Goal: Task Accomplishment & Management: Manage account settings

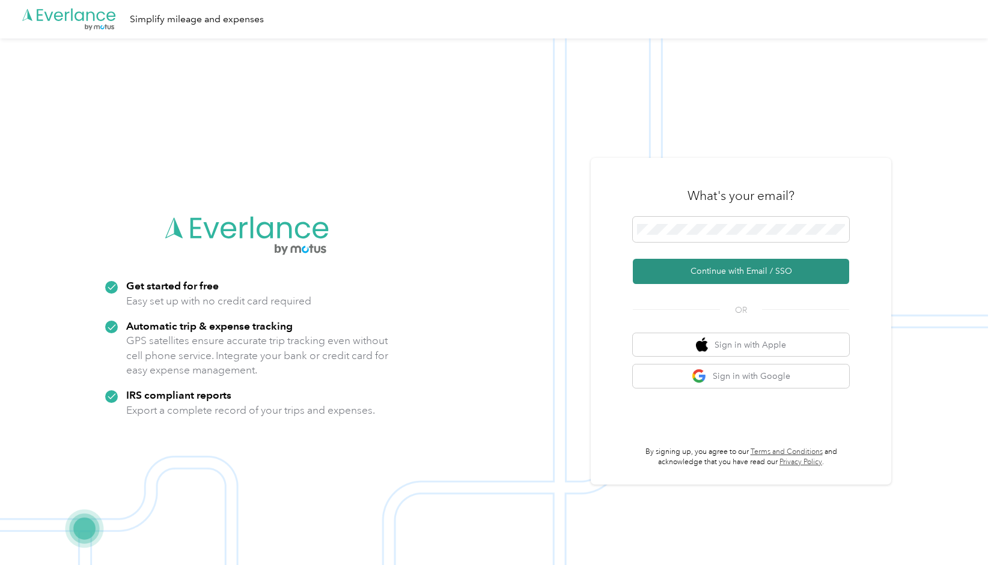
click at [714, 267] on button "Continue with Email / SSO" at bounding box center [741, 271] width 216 height 25
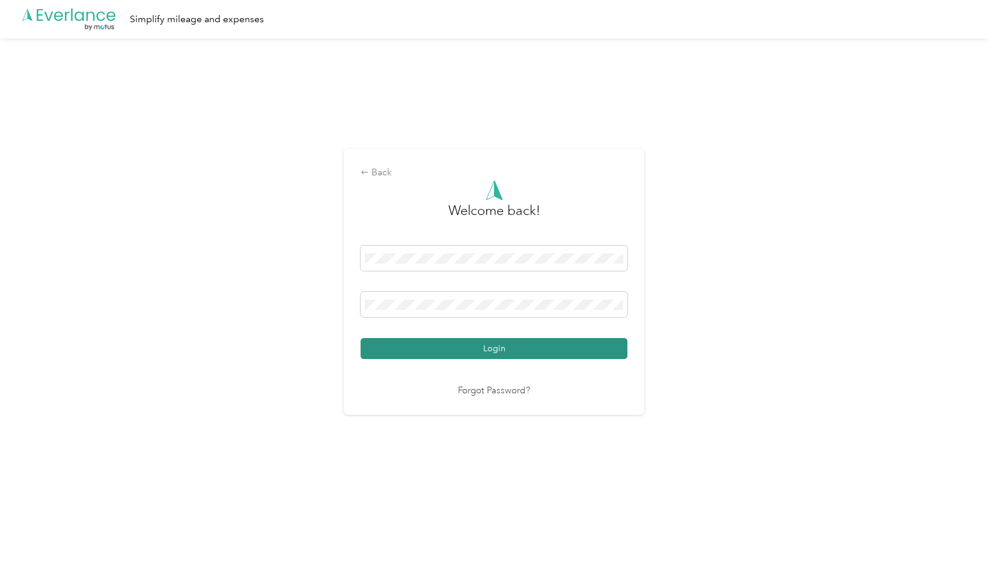
click at [556, 346] on button "Login" at bounding box center [494, 348] width 267 height 21
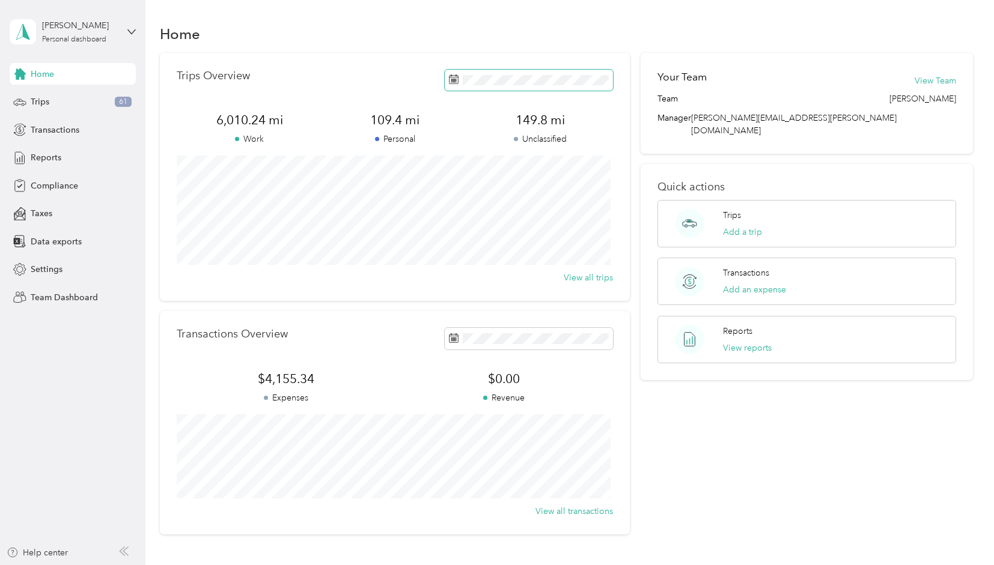
click at [541, 74] on span at bounding box center [529, 80] width 168 height 21
click at [454, 82] on rect at bounding box center [454, 82] width 1 height 1
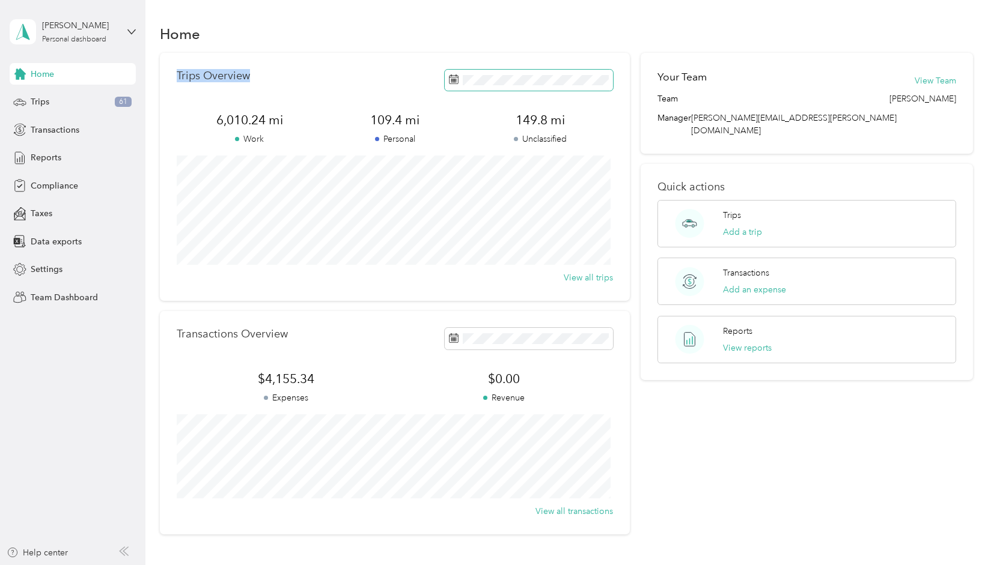
click at [454, 82] on rect at bounding box center [454, 82] width 1 height 1
click at [580, 276] on button "View all trips" at bounding box center [588, 278] width 49 height 13
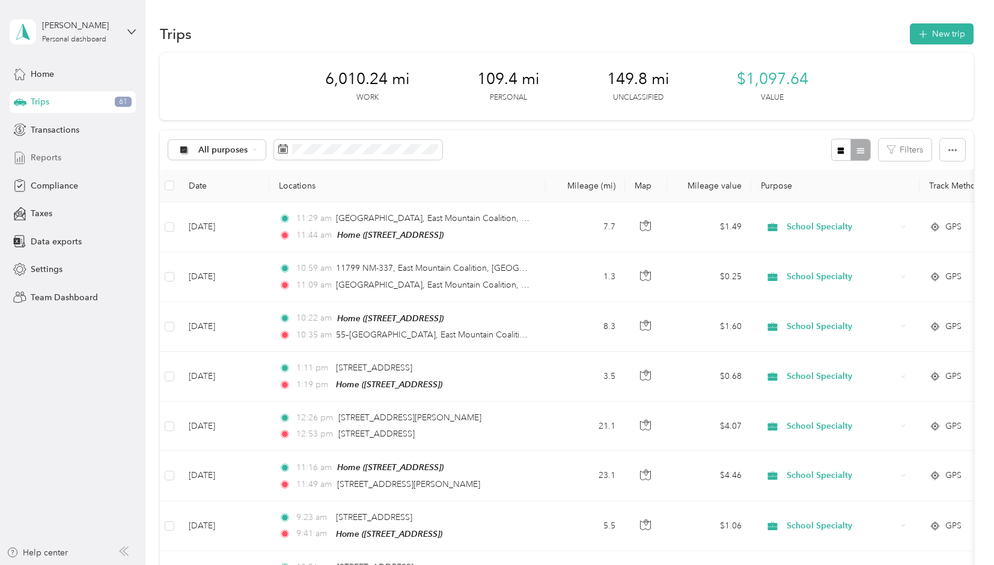
click at [38, 156] on span "Reports" at bounding box center [46, 157] width 31 height 13
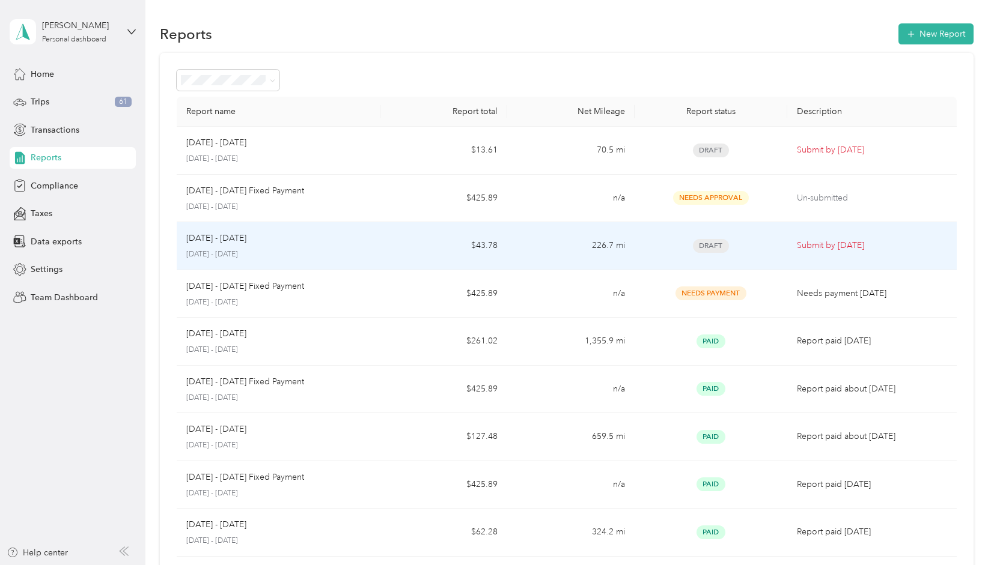
click at [225, 243] on p "[DATE] - [DATE]" at bounding box center [216, 238] width 60 height 13
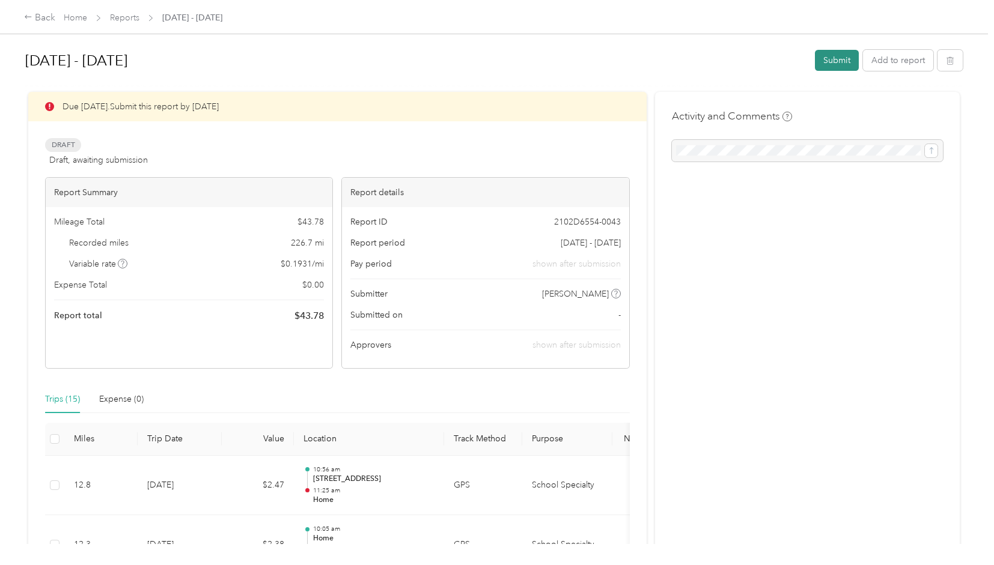
click at [826, 59] on button "Submit" at bounding box center [837, 60] width 44 height 21
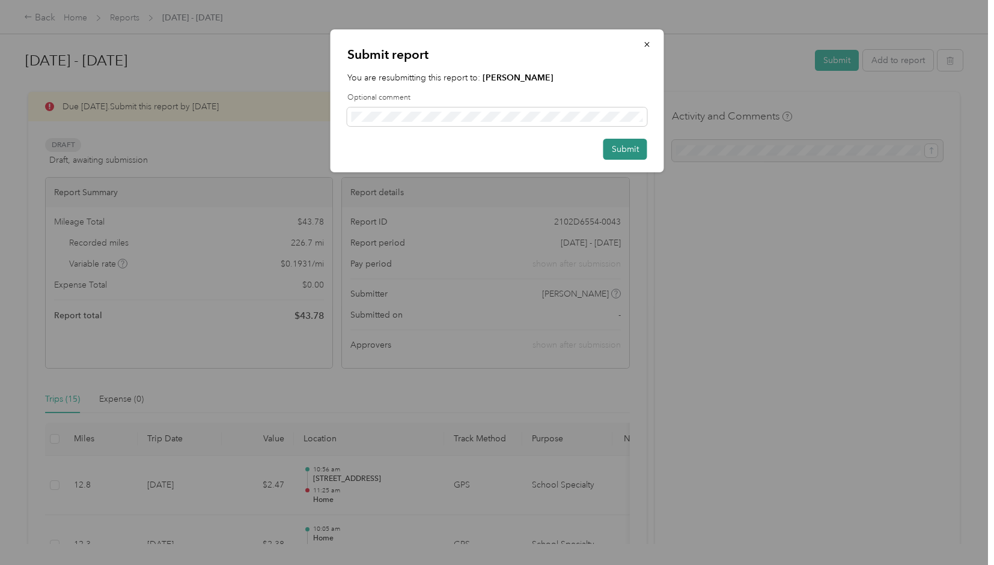
click at [626, 151] on button "Submit" at bounding box center [625, 149] width 44 height 21
